Goal: Check status: Check status

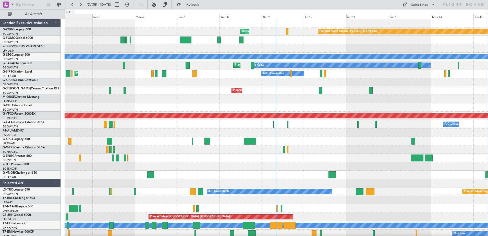
click at [78, 18] on div "Sat 4" at bounding box center [71, 16] width 42 height 5
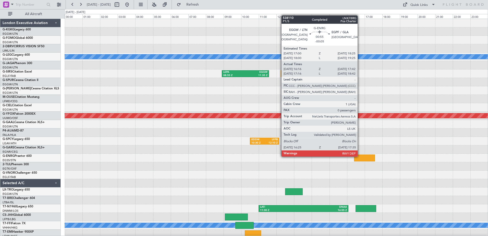
click at [360, 156] on div at bounding box center [364, 157] width 21 height 7
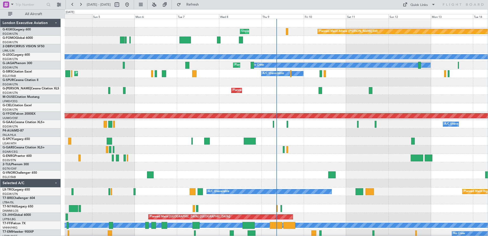
click at [78, 16] on div "Sat 4" at bounding box center [71, 16] width 42 height 5
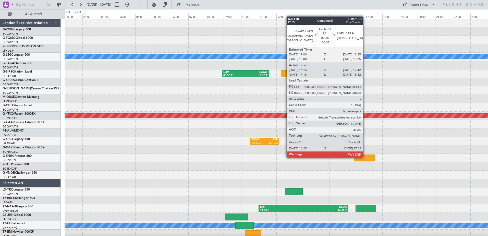
click at [365, 157] on div at bounding box center [364, 157] width 21 height 7
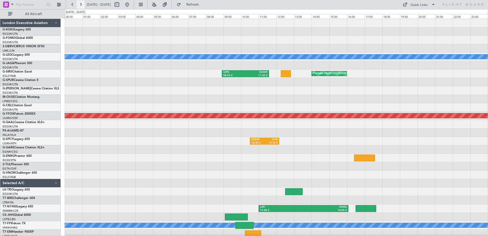
click at [80, 6] on button at bounding box center [81, 5] width 8 height 8
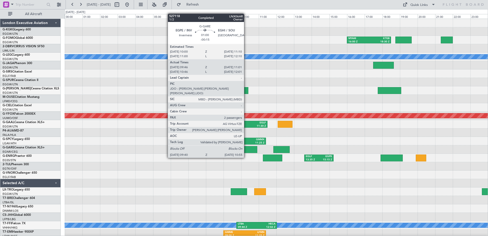
click at [246, 148] on div at bounding box center [246, 149] width 22 height 7
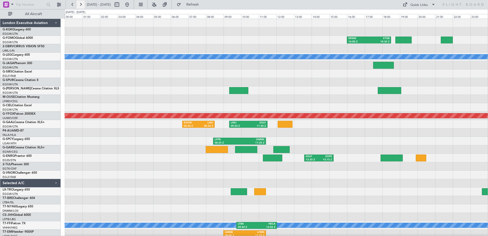
click at [79, 3] on button at bounding box center [81, 5] width 8 height 8
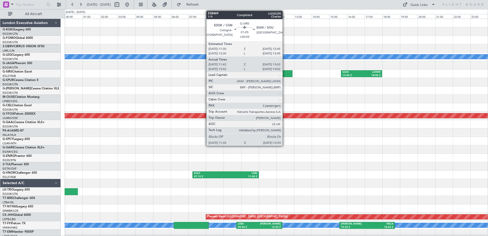
click at [285, 73] on div at bounding box center [281, 73] width 24 height 7
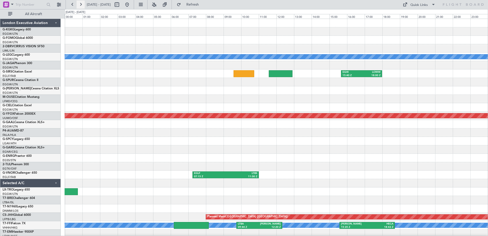
click at [80, 4] on button at bounding box center [81, 5] width 8 height 8
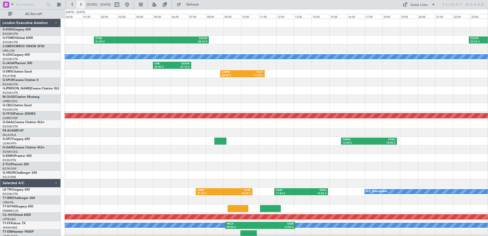
click at [80, 4] on button at bounding box center [81, 5] width 8 height 8
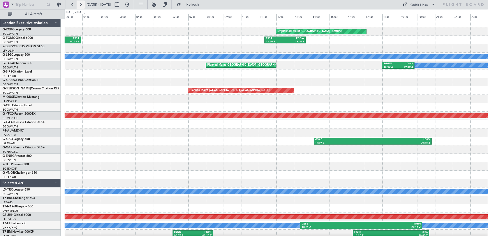
click at [80, 4] on button at bounding box center [81, 5] width 8 height 8
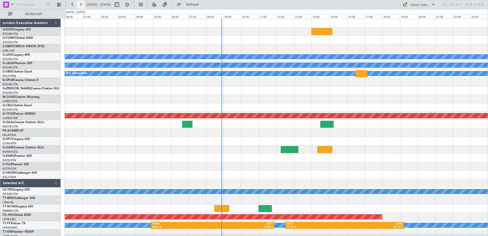
click at [80, 3] on button at bounding box center [81, 5] width 8 height 8
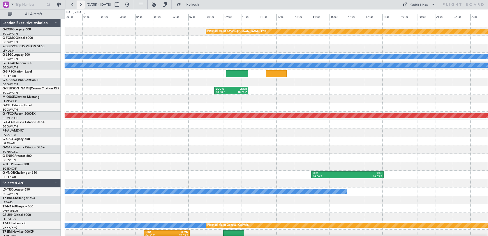
click at [80, 5] on button at bounding box center [81, 5] width 8 height 8
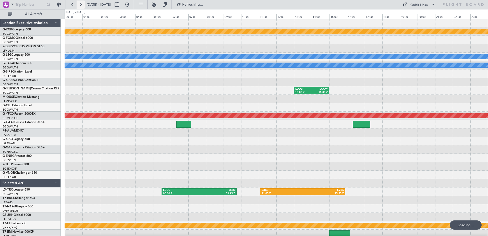
click at [80, 5] on button at bounding box center [81, 5] width 8 height 8
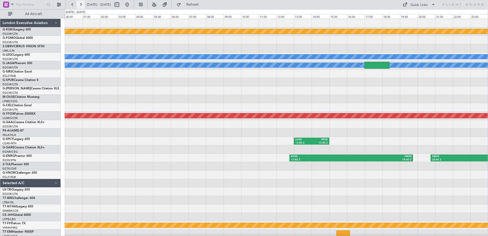
click at [80, 3] on button at bounding box center [81, 5] width 8 height 8
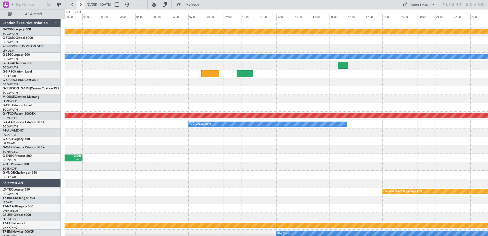
click at [80, 3] on button at bounding box center [81, 5] width 8 height 8
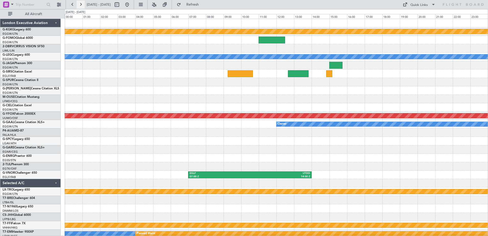
click at [80, 3] on button at bounding box center [81, 5] width 8 height 8
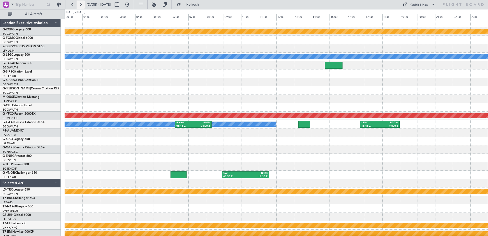
click at [80, 3] on button at bounding box center [81, 5] width 8 height 8
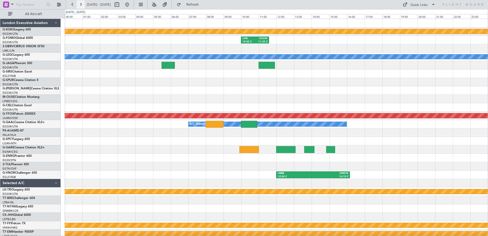
click at [80, 3] on button at bounding box center [81, 5] width 8 height 8
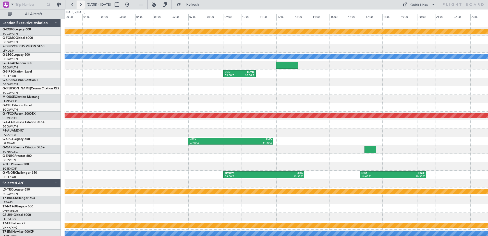
click at [80, 3] on button at bounding box center [81, 5] width 8 height 8
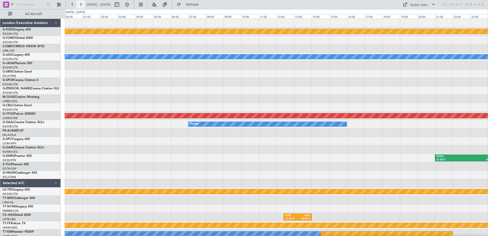
click at [81, 4] on button at bounding box center [81, 5] width 8 height 8
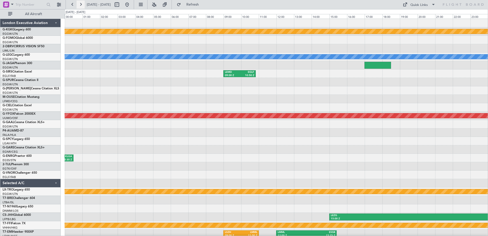
click at [81, 4] on button at bounding box center [81, 5] width 8 height 8
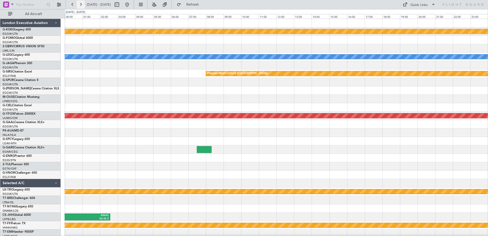
click at [81, 4] on button at bounding box center [81, 5] width 8 height 8
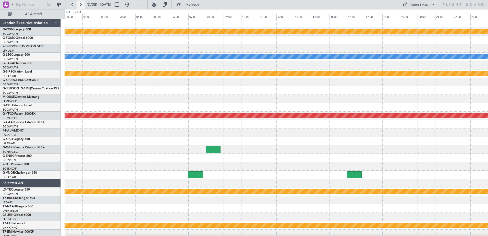
click at [81, 4] on button at bounding box center [81, 5] width 8 height 8
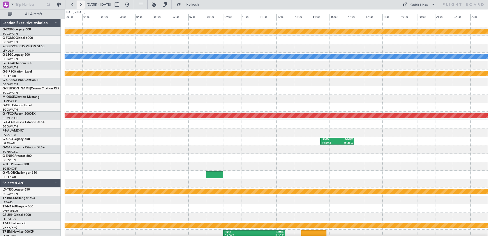
click at [81, 4] on button at bounding box center [81, 5] width 8 height 8
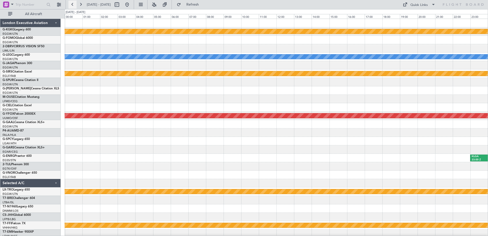
click at [71, 4] on button at bounding box center [72, 5] width 8 height 8
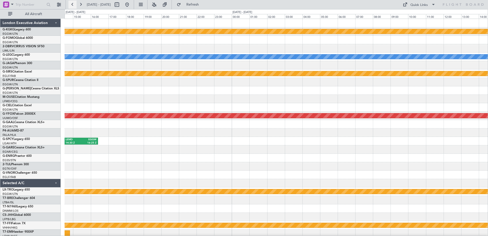
click at [71, 4] on button at bounding box center [72, 5] width 8 height 8
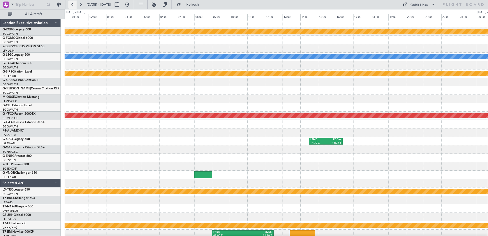
click at [71, 4] on button at bounding box center [72, 5] width 8 height 8
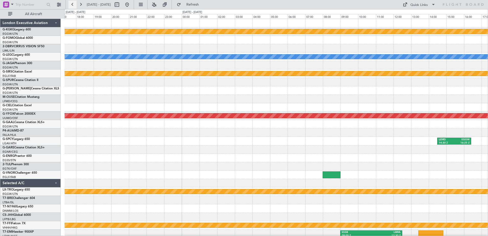
click at [71, 4] on button at bounding box center [72, 5] width 8 height 8
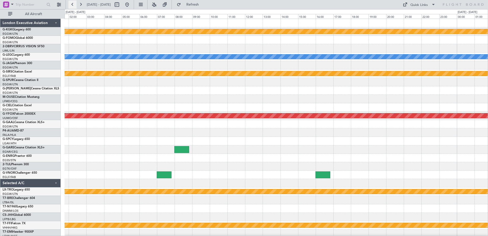
click at [71, 4] on button at bounding box center [72, 5] width 8 height 8
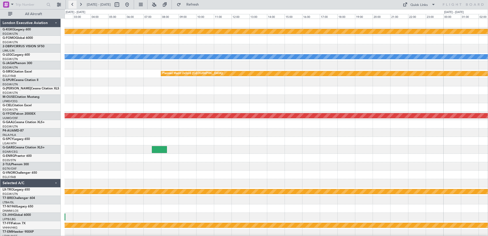
click at [71, 4] on button at bounding box center [72, 5] width 8 height 8
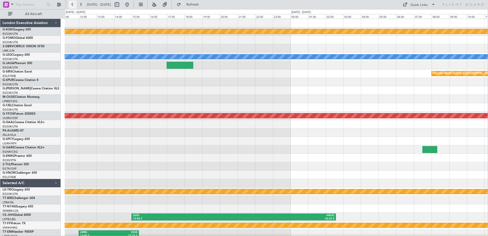
click at [71, 4] on button at bounding box center [72, 5] width 8 height 8
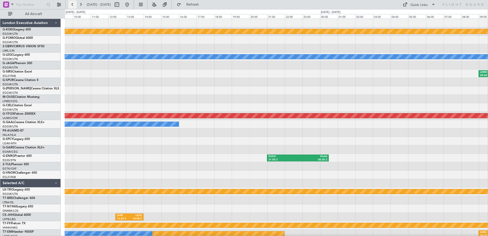
click at [71, 4] on button at bounding box center [72, 5] width 8 height 8
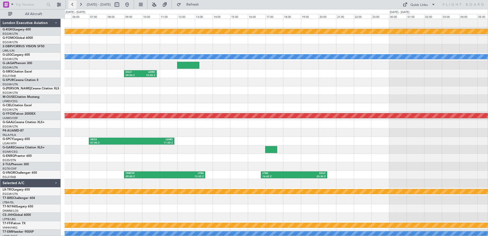
click at [71, 4] on button at bounding box center [72, 5] width 8 height 8
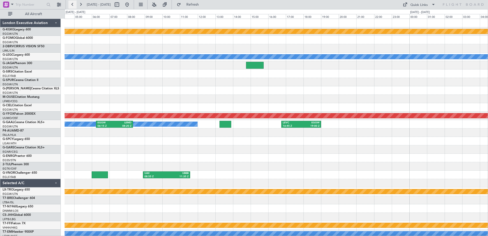
click at [71, 4] on button at bounding box center [72, 5] width 8 height 8
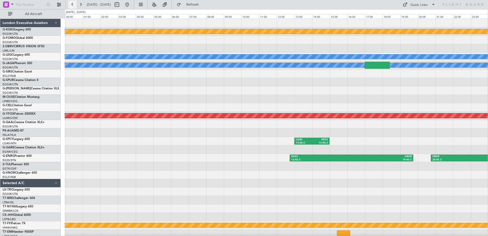
click at [71, 4] on button at bounding box center [72, 5] width 8 height 8
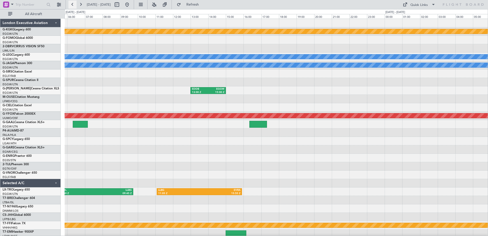
click at [71, 4] on button at bounding box center [72, 5] width 8 height 8
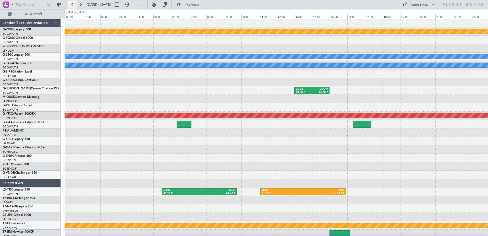
click at [71, 4] on button at bounding box center [72, 5] width 8 height 8
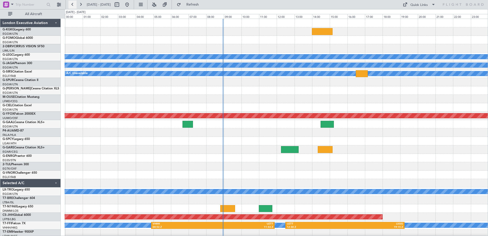
click at [73, 6] on button at bounding box center [72, 5] width 8 height 8
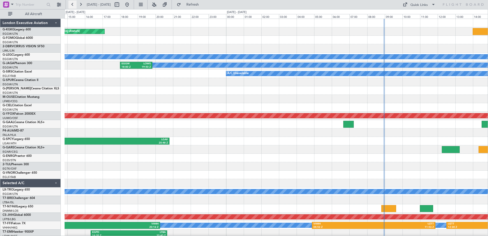
click at [73, 6] on button at bounding box center [72, 5] width 8 height 8
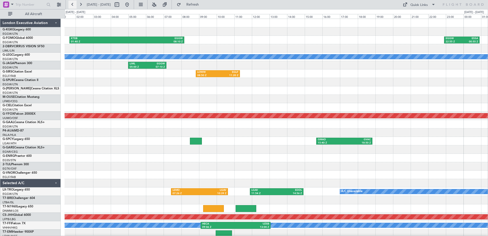
click at [73, 6] on button at bounding box center [72, 5] width 8 height 8
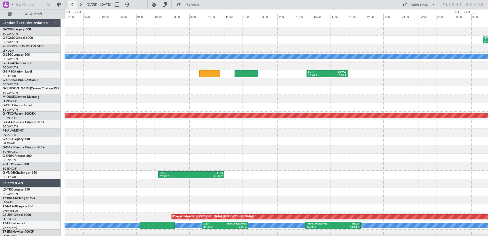
click at [73, 6] on button at bounding box center [72, 5] width 8 height 8
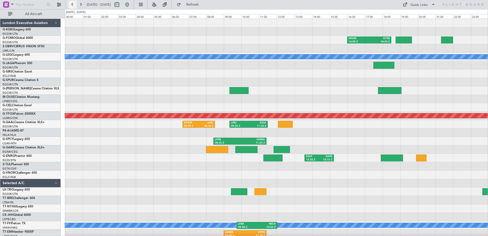
click at [73, 6] on button at bounding box center [72, 5] width 8 height 8
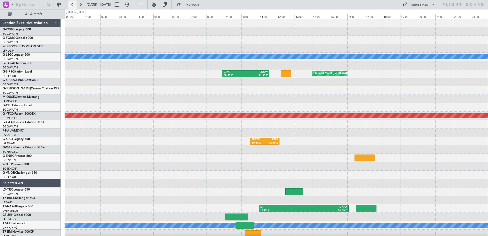
click at [73, 6] on button at bounding box center [72, 5] width 8 height 8
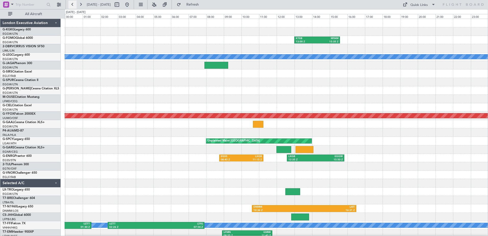
click at [73, 5] on button at bounding box center [72, 5] width 8 height 8
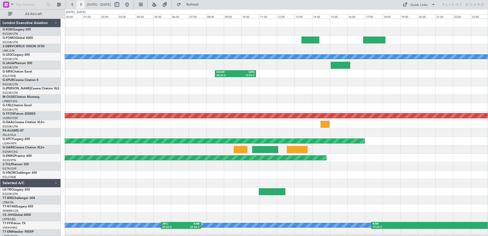
click at [80, 4] on button at bounding box center [81, 5] width 8 height 8
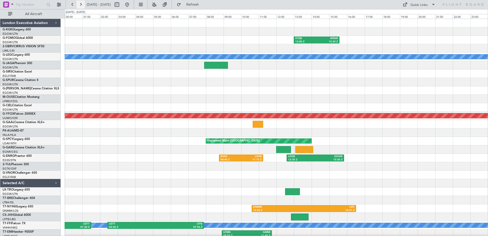
click at [80, 4] on button at bounding box center [81, 5] width 8 height 8
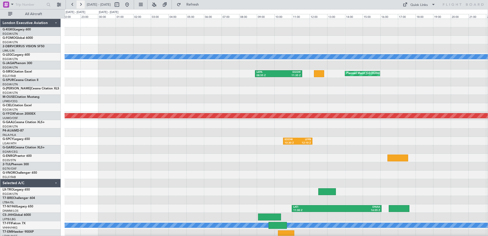
click at [80, 4] on button at bounding box center [81, 5] width 8 height 8
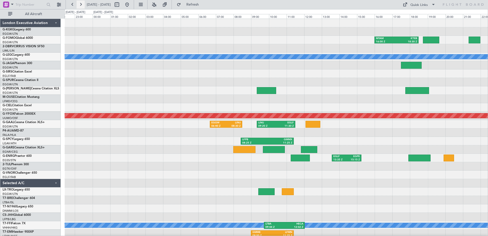
click at [80, 4] on button at bounding box center [81, 5] width 8 height 8
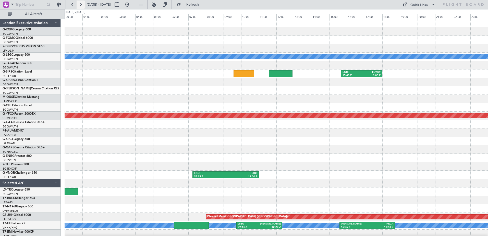
click at [80, 4] on button at bounding box center [81, 5] width 8 height 8
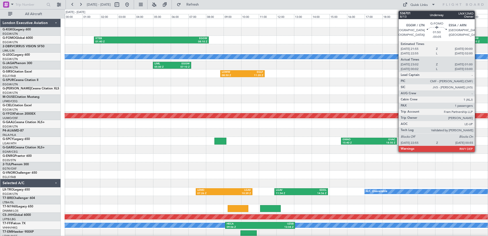
click at [477, 37] on div "EGGW" at bounding box center [479, 39] width 16 height 4
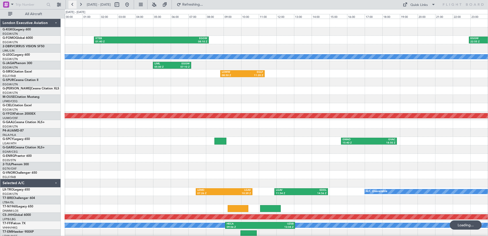
click at [72, 6] on button at bounding box center [72, 5] width 8 height 8
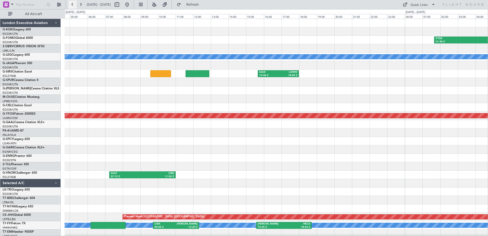
click at [72, 6] on button at bounding box center [72, 5] width 8 height 8
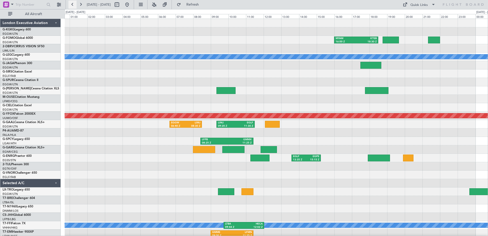
click at [72, 6] on button at bounding box center [72, 5] width 8 height 8
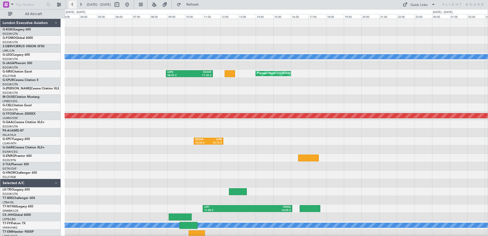
click at [72, 6] on button at bounding box center [72, 5] width 8 height 8
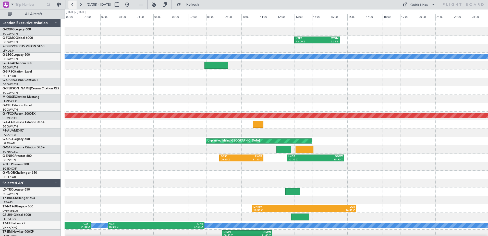
click at [72, 6] on button at bounding box center [72, 5] width 8 height 8
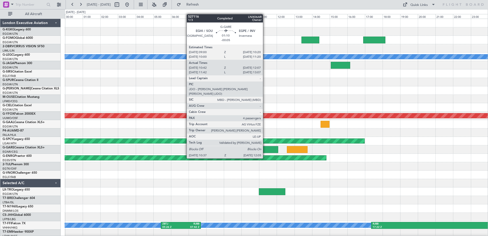
click at [265, 149] on div at bounding box center [265, 149] width 26 height 7
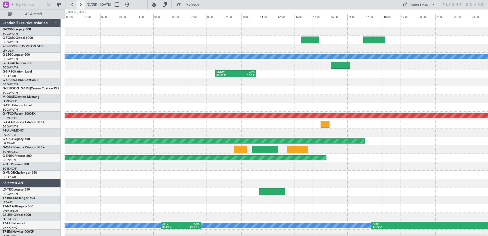
click at [81, 5] on button at bounding box center [81, 5] width 8 height 8
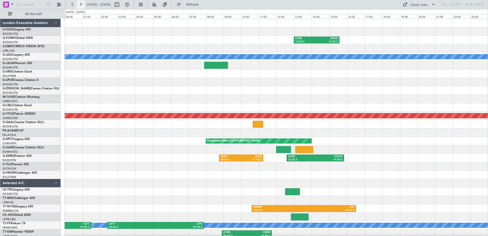
click at [81, 5] on button at bounding box center [81, 5] width 8 height 8
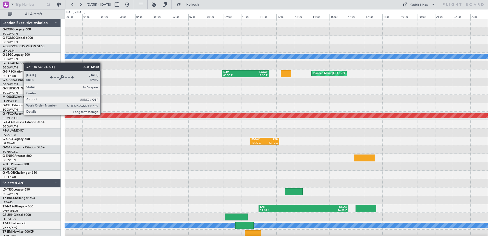
scroll to position [10, 0]
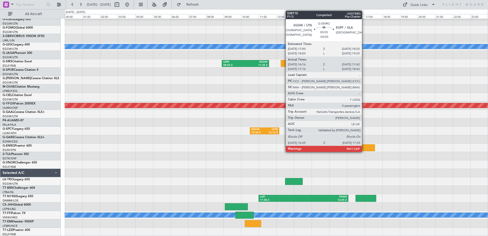
click at [364, 146] on div at bounding box center [364, 147] width 21 height 7
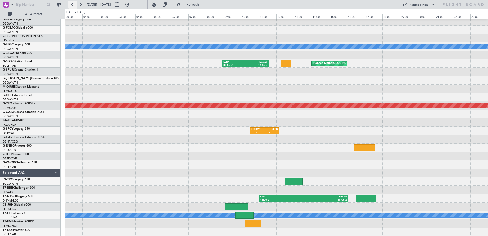
click at [72, 3] on button at bounding box center [72, 5] width 8 height 8
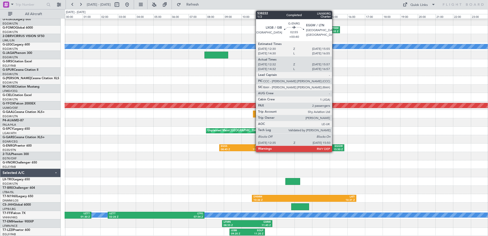
click at [334, 147] on div "EGGW" at bounding box center [329, 146] width 27 height 4
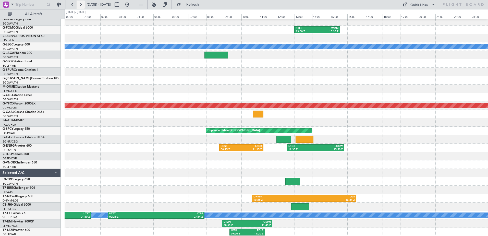
click at [80, 4] on button at bounding box center [81, 5] width 8 height 8
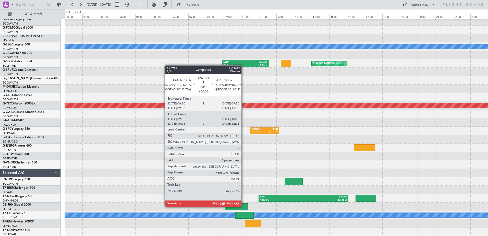
click at [244, 206] on div at bounding box center [236, 206] width 23 height 7
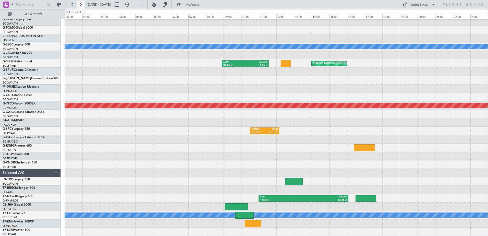
click at [81, 3] on button at bounding box center [81, 5] width 8 height 8
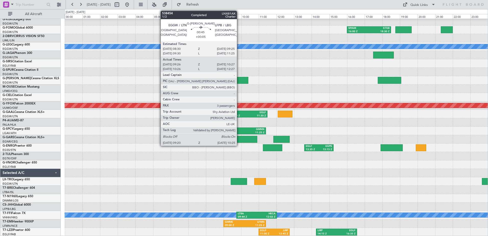
click at [239, 80] on div at bounding box center [238, 80] width 19 height 7
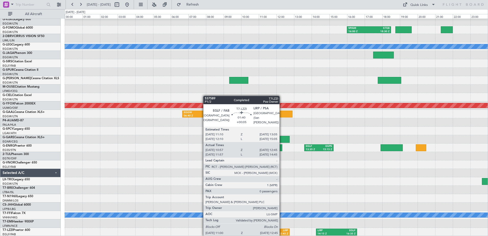
click at [282, 230] on div "LIRP" at bounding box center [281, 231] width 14 height 4
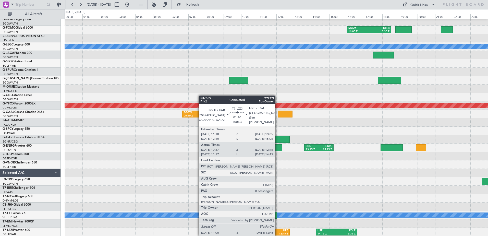
click at [278, 230] on div "LIRP" at bounding box center [281, 231] width 14 height 4
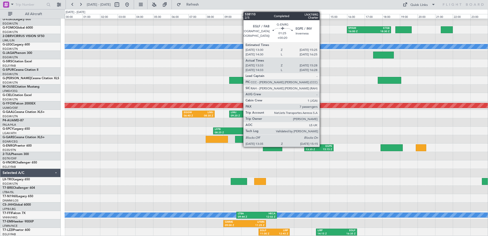
click at [322, 146] on div "EGPE" at bounding box center [325, 146] width 13 height 4
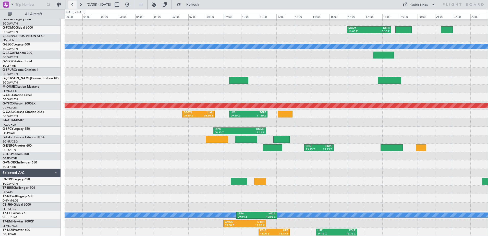
click at [71, 5] on button at bounding box center [72, 5] width 8 height 8
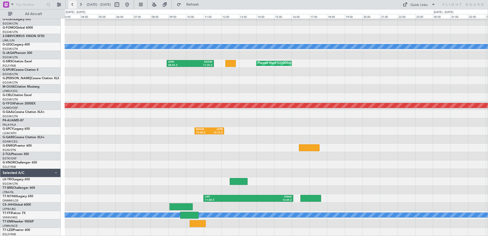
click at [71, 5] on button at bounding box center [72, 5] width 8 height 8
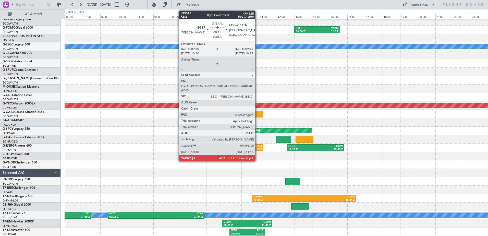
click at [258, 114] on div at bounding box center [258, 114] width 10 height 7
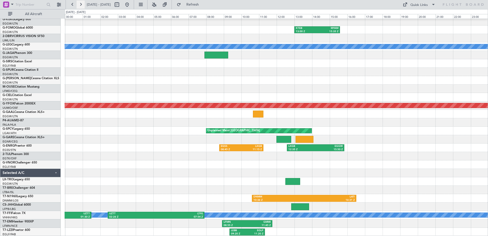
click at [80, 4] on button at bounding box center [81, 5] width 8 height 8
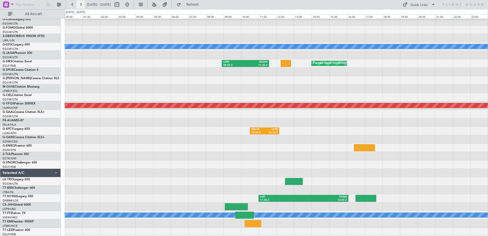
click at [80, 4] on button at bounding box center [81, 5] width 8 height 8
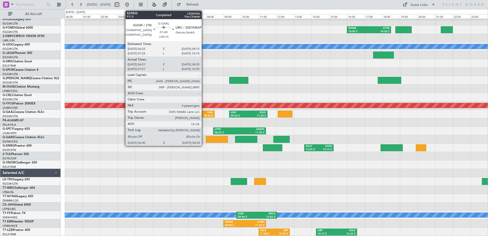
click at [204, 111] on div "EGGW 06:40 Z LIMJ 08:30 Z" at bounding box center [198, 114] width 32 height 7
